Goal: Task Accomplishment & Management: Use online tool/utility

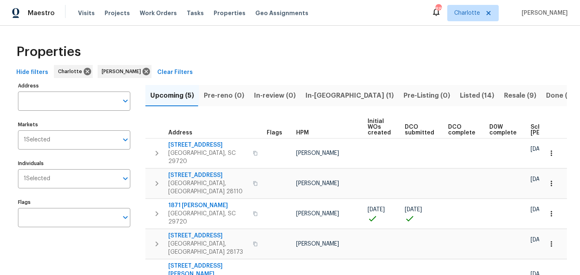
click at [305, 96] on span "In-reno (1)" at bounding box center [349, 95] width 88 height 11
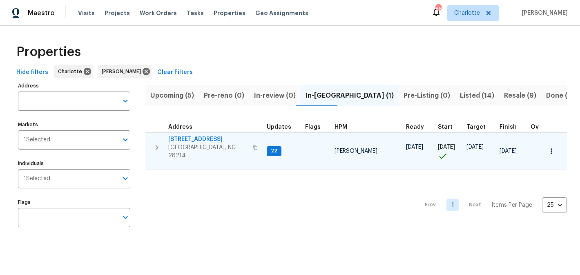
click at [185, 138] on span "[STREET_ADDRESS]" at bounding box center [208, 139] width 80 height 8
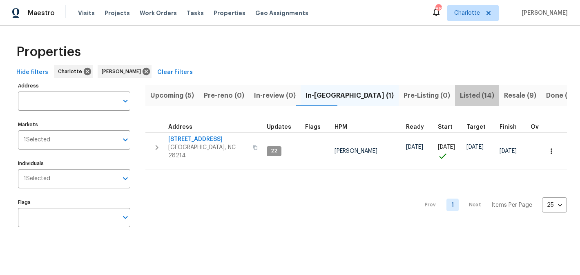
click at [460, 91] on span "Listed (14)" at bounding box center [477, 95] width 34 height 11
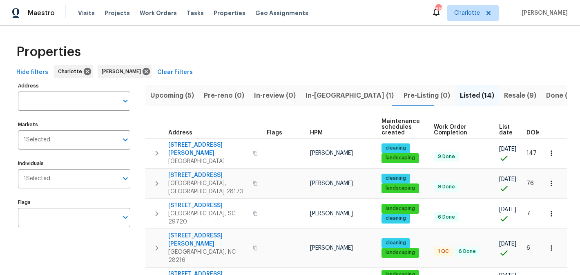
click at [504, 97] on span "Resale (9)" at bounding box center [520, 95] width 32 height 11
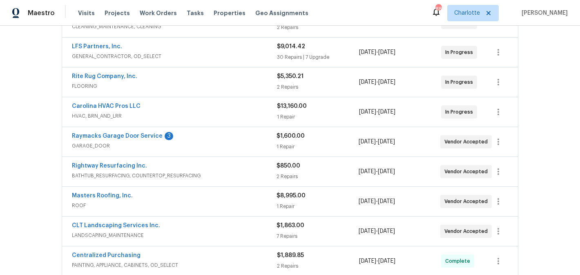
scroll to position [177, 0]
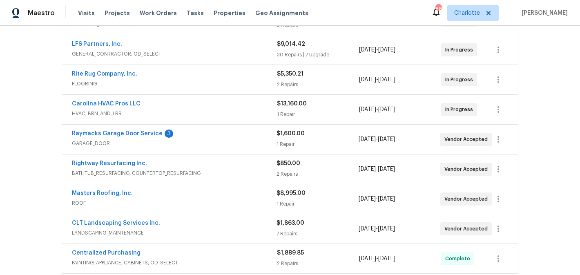
click at [109, 130] on span "Raymacks Garage Door Service" at bounding box center [117, 133] width 91 height 8
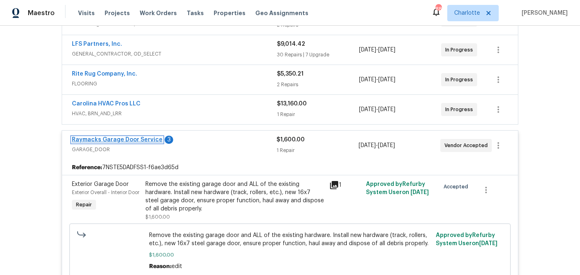
click at [116, 140] on link "Raymacks Garage Door Service" at bounding box center [117, 140] width 91 height 6
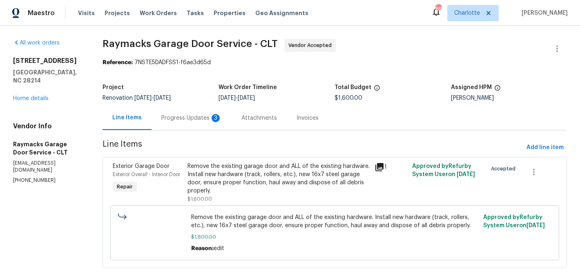
click at [191, 122] on div "Progress Updates 3" at bounding box center [191, 118] width 60 height 8
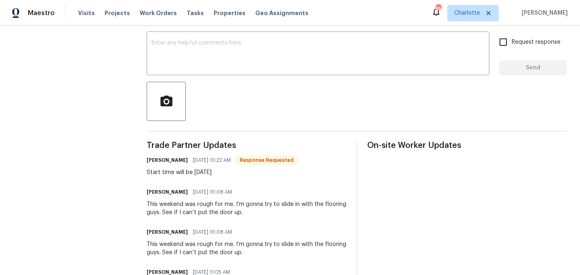
scroll to position [134, 0]
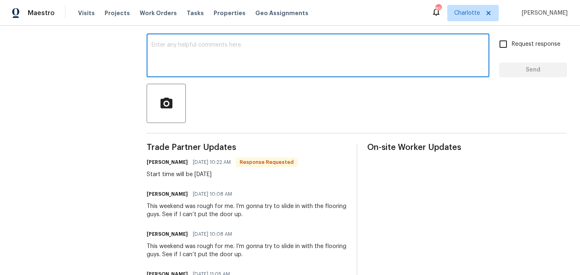
click at [230, 66] on textarea at bounding box center [317, 56] width 333 height 29
type textarea "ok. thanks"
click at [555, 42] on span "Request response" at bounding box center [536, 44] width 49 height 9
click at [512, 42] on input "Request response" at bounding box center [502, 44] width 17 height 17
checkbox input "true"
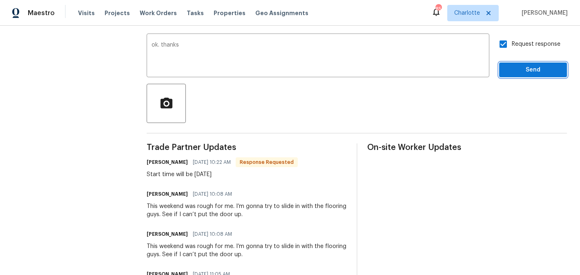
click at [533, 72] on span "Send" at bounding box center [532, 70] width 55 height 10
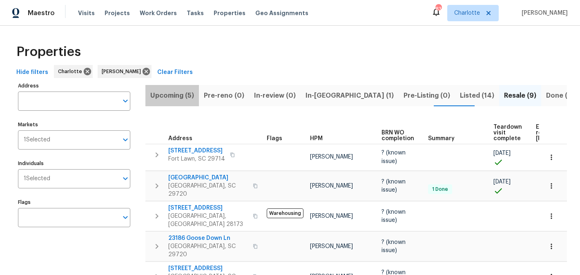
click at [178, 92] on span "Upcoming (5)" at bounding box center [172, 95] width 44 height 11
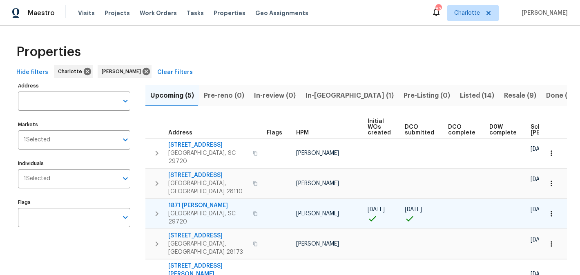
click at [195, 201] on span "1871 Tara Trl" at bounding box center [208, 205] width 80 height 8
click at [157, 209] on icon "button" at bounding box center [157, 214] width 10 height 10
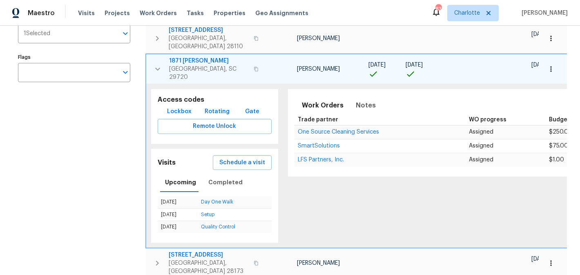
scroll to position [176, 0]
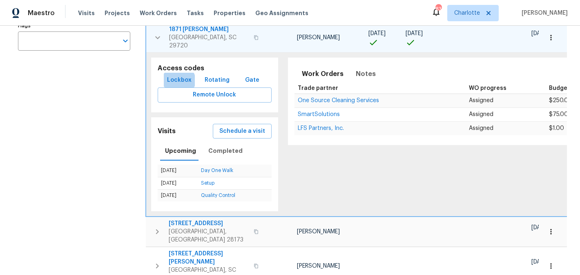
click at [178, 75] on span "Lockbox" at bounding box center [179, 80] width 24 height 10
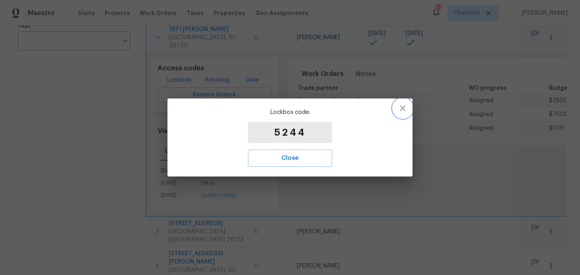
click at [403, 106] on icon "button" at bounding box center [403, 108] width 10 height 10
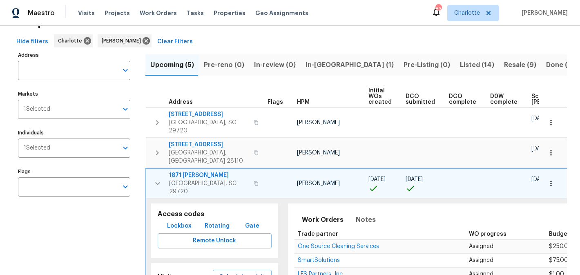
scroll to position [24, 0]
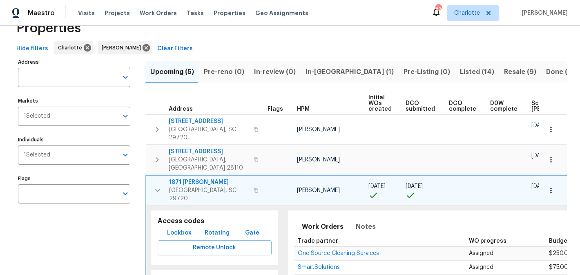
click at [330, 71] on span "In-reno (1)" at bounding box center [349, 71] width 88 height 11
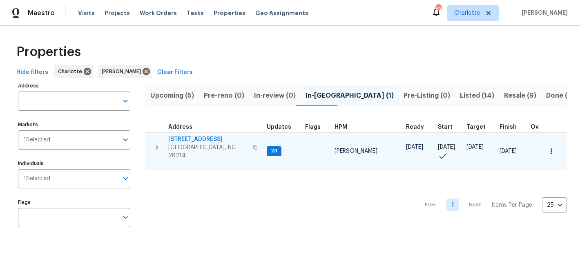
click at [203, 140] on span "[STREET_ADDRESS]" at bounding box center [208, 139] width 80 height 8
click at [185, 141] on span "[STREET_ADDRESS]" at bounding box center [208, 139] width 80 height 8
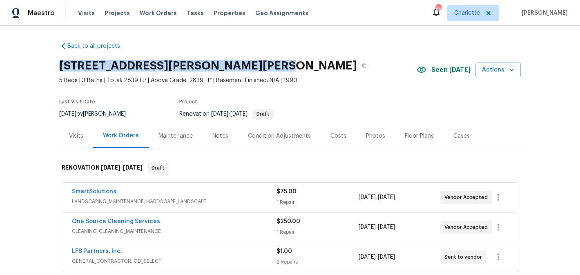
drag, startPoint x: 243, startPoint y: 63, endPoint x: 68, endPoint y: 57, distance: 175.6
click at [68, 57] on div "1871 Tara Trl, Lancaster, SC 29720" at bounding box center [237, 65] width 357 height 21
copy h2 "1871 Tara Trl, Lancaster, SC 29720"
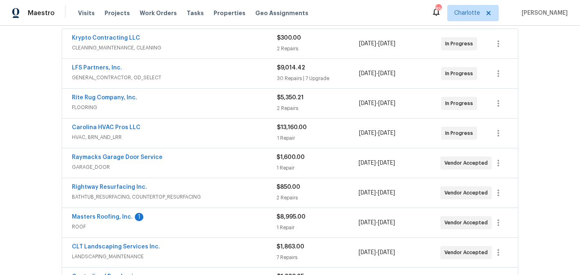
scroll to position [167, 0]
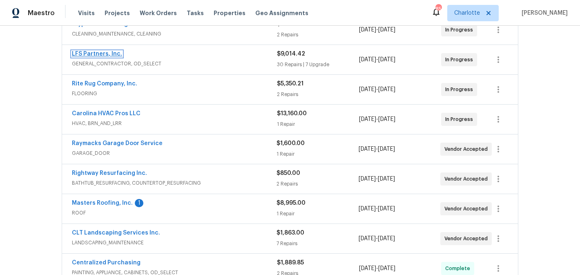
click at [99, 54] on link "LFS Partners, Inc." at bounding box center [97, 54] width 50 height 6
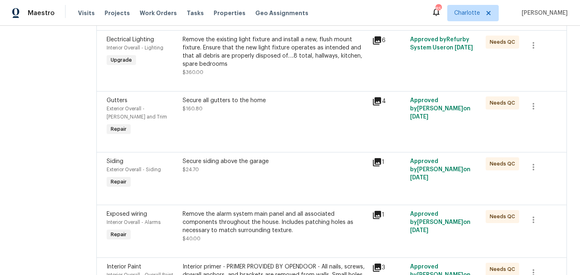
scroll to position [1541, 0]
click at [293, 110] on div "Secure all gutters to the home $160.80" at bounding box center [274, 116] width 189 height 46
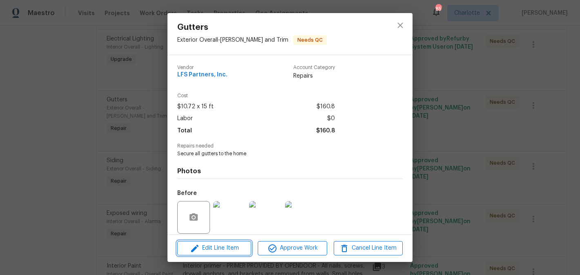
click at [224, 251] on span "Edit Line Item" at bounding box center [214, 248] width 69 height 10
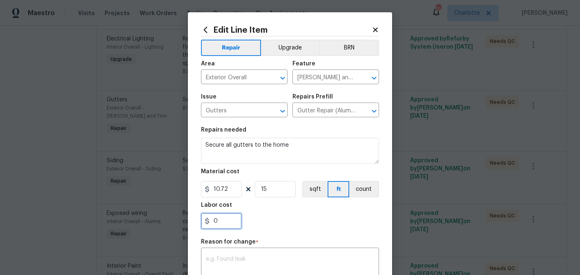
click at [231, 222] on input "0" at bounding box center [221, 221] width 41 height 16
type input "675"
click at [280, 189] on input "15" at bounding box center [275, 189] width 41 height 16
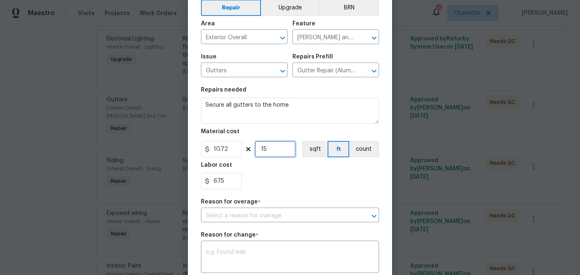
scroll to position [93, 0]
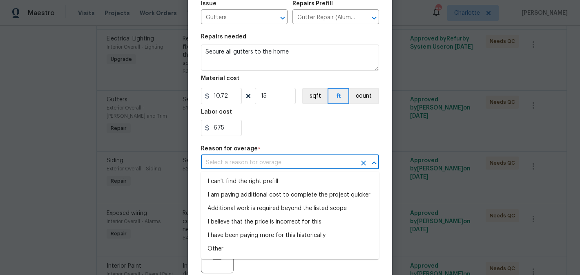
click at [260, 160] on input "text" at bounding box center [278, 162] width 155 height 13
click at [259, 184] on li "I can't find the right prefill" at bounding box center [290, 181] width 178 height 13
type input "I can't find the right prefill"
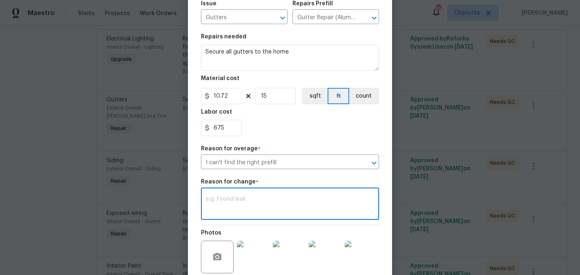
click at [268, 208] on textarea at bounding box center [290, 204] width 168 height 17
type textarea "edit"
click at [303, 140] on section "Repairs needed Secure all gutters to the home Material cost 10.72 15 sqft ft co…" at bounding box center [290, 85] width 178 height 112
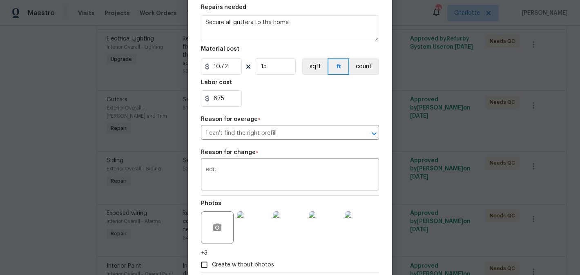
scroll to position [169, 0]
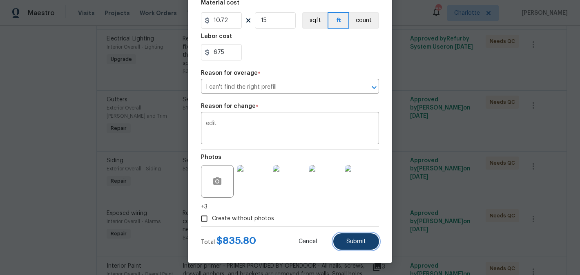
click at [357, 242] on span "Submit" at bounding box center [356, 241] width 20 height 6
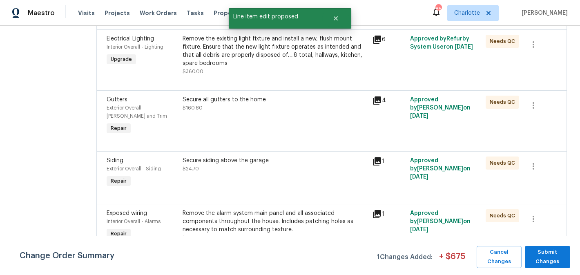
scroll to position [0, 0]
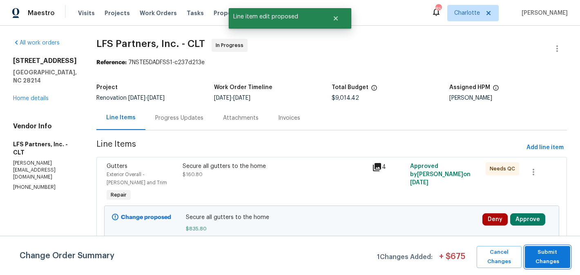
click at [541, 256] on span "Submit Changes" at bounding box center [547, 256] width 37 height 19
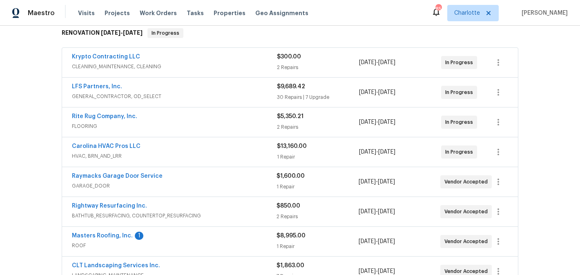
scroll to position [162, 0]
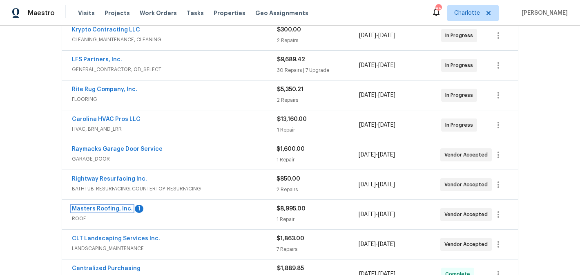
click at [109, 210] on link "Masters Roofing, Inc." at bounding box center [102, 209] width 61 height 6
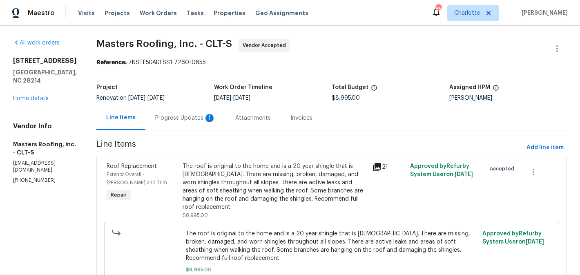
click at [194, 118] on div "Progress Updates 1" at bounding box center [185, 118] width 60 height 8
